Goal: Task Accomplishment & Management: Use online tool/utility

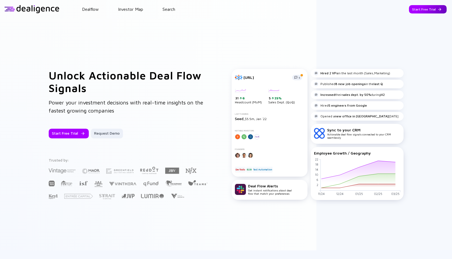
click at [432, 8] on div "Start Free Trial" at bounding box center [428, 9] width 38 height 8
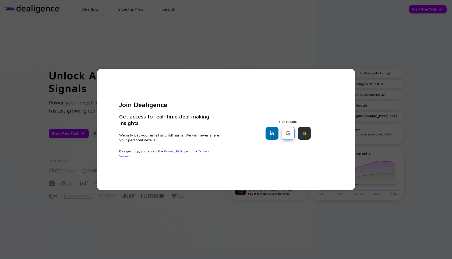
click at [289, 136] on div at bounding box center [288, 133] width 13 height 13
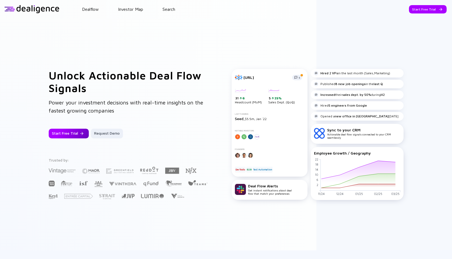
click at [73, 133] on div "Start Free Trial" at bounding box center [69, 134] width 40 height 10
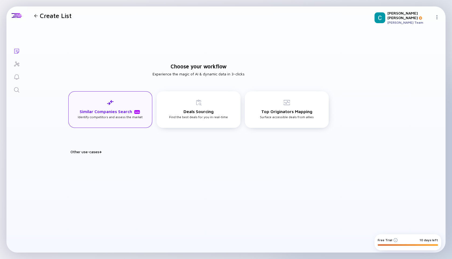
click at [118, 112] on h3 "Similar Companies Search beta" at bounding box center [110, 111] width 61 height 5
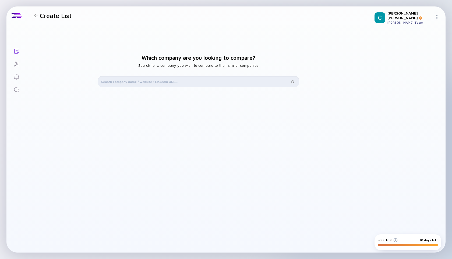
click at [161, 79] on input "text" at bounding box center [195, 81] width 188 height 5
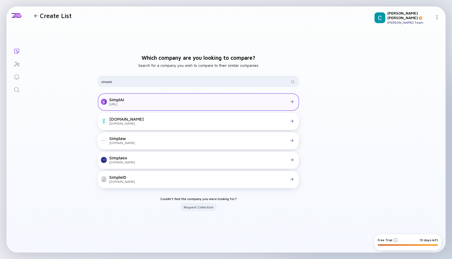
type input "simplai"
click at [153, 102] on div at bounding box center [210, 101] width 172 height 5
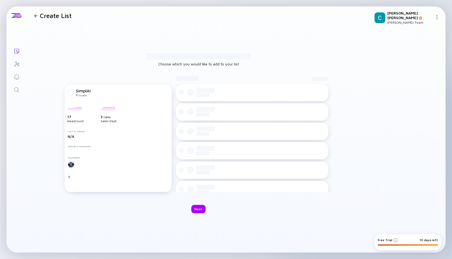
checkbox input "true"
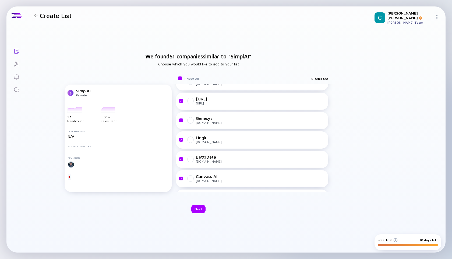
scroll to position [886, 0]
